Goal: Task Accomplishment & Management: Use online tool/utility

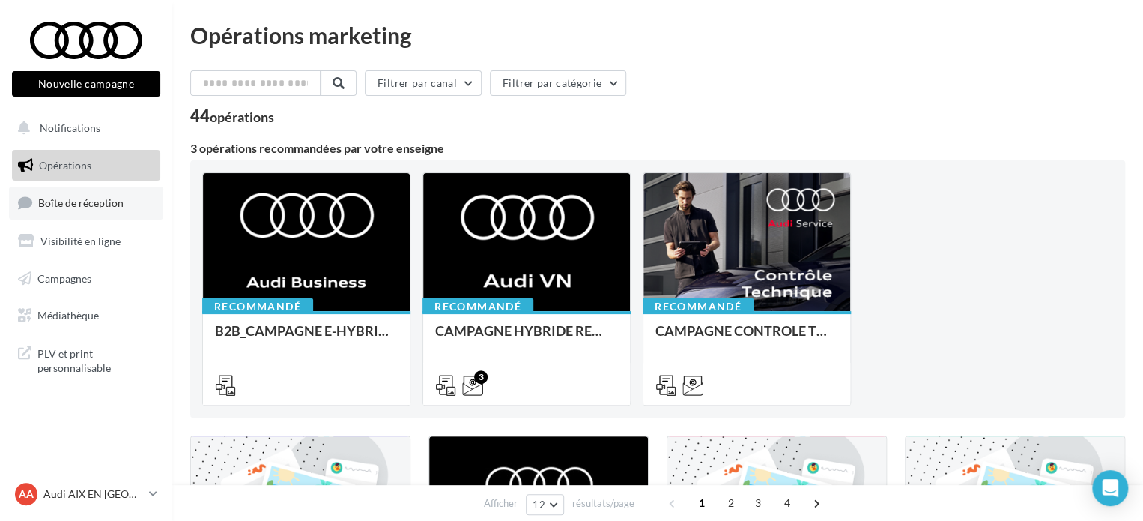
click at [52, 197] on span "Boîte de réception" at bounding box center [80, 202] width 85 height 13
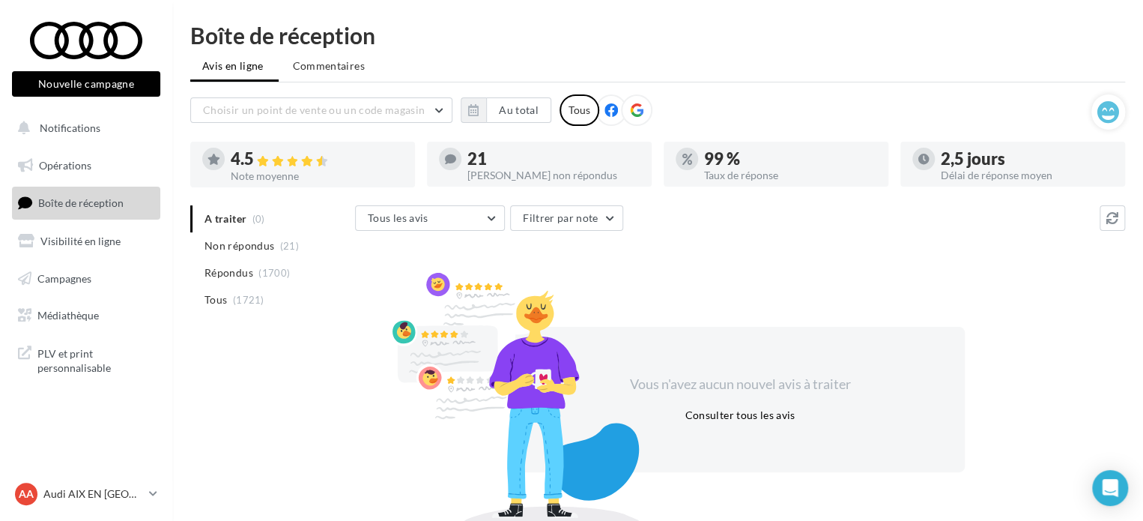
click at [716, 50] on div "Boîte de réception Avis en ligne Commentaires Choisir un point de vente ou un c…" at bounding box center [657, 275] width 971 height 502
click at [847, 102] on div "Choisir un point de vente ou un code magasin 01525 - Audi Odicée [GEOGRAPHIC_DA…" at bounding box center [640, 109] width 901 height 31
click at [850, 306] on div "Vous n'avez aucun nouvel avis à traiter Consulter tous les avis" at bounding box center [740, 399] width 770 height 241
